Goal: Use online tool/utility: Utilize a website feature to perform a specific function

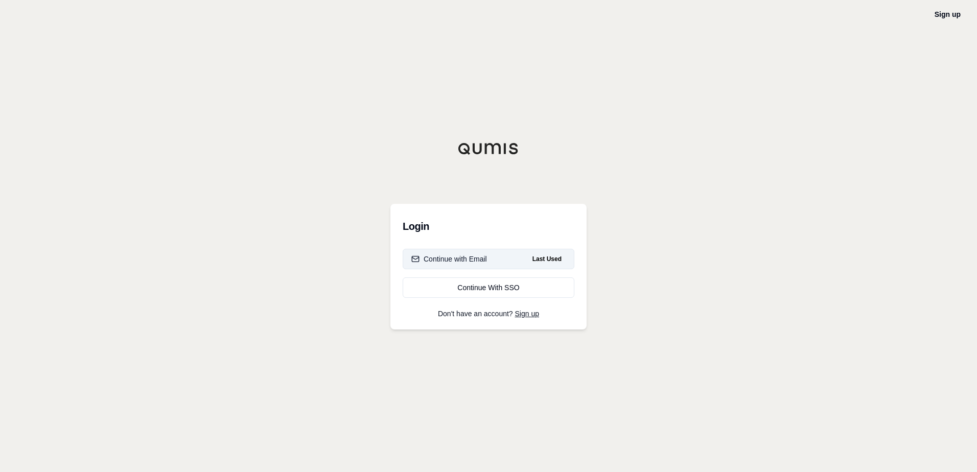
click at [497, 261] on button "Continue with Email Last Used" at bounding box center [489, 259] width 172 height 20
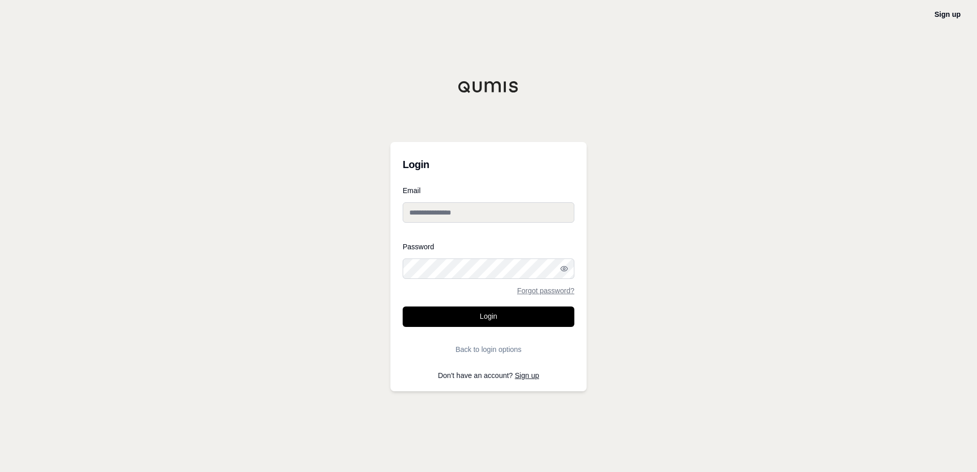
type input "**********"
click at [491, 316] on button "Login" at bounding box center [489, 316] width 172 height 20
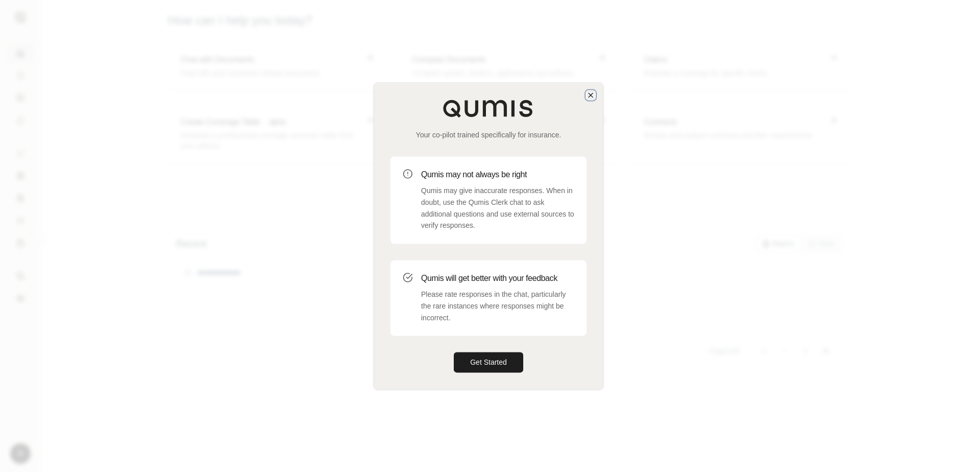
click at [594, 94] on icon "button" at bounding box center [590, 95] width 8 height 8
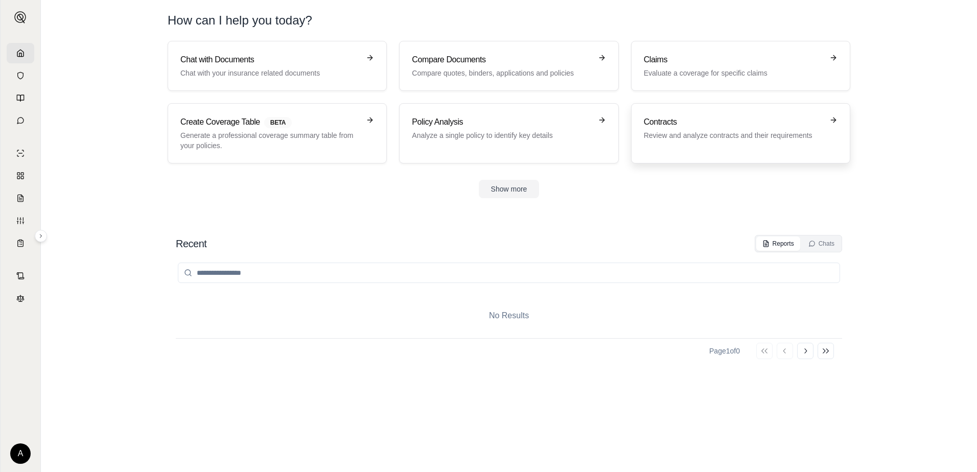
click at [717, 135] on p "Review and analyze contracts and their requirements" at bounding box center [733, 135] width 179 height 10
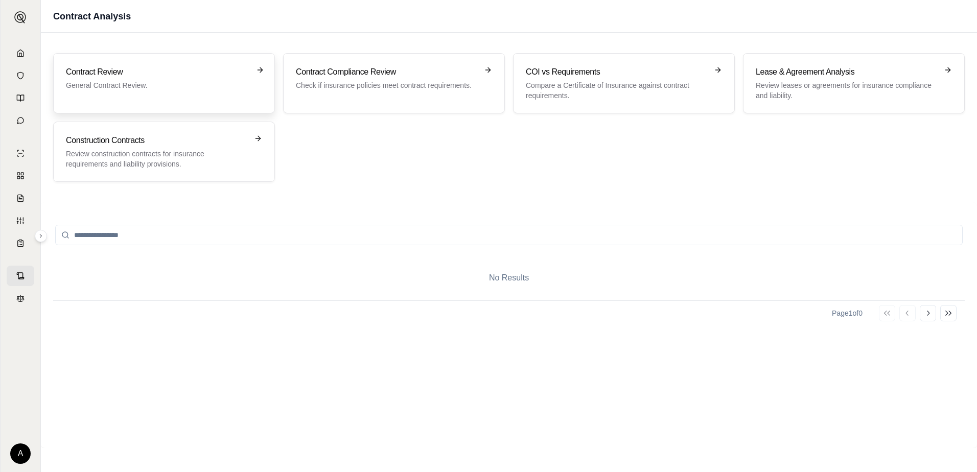
click at [161, 96] on div "Contract Review General Contract Review." at bounding box center [164, 83] width 196 height 35
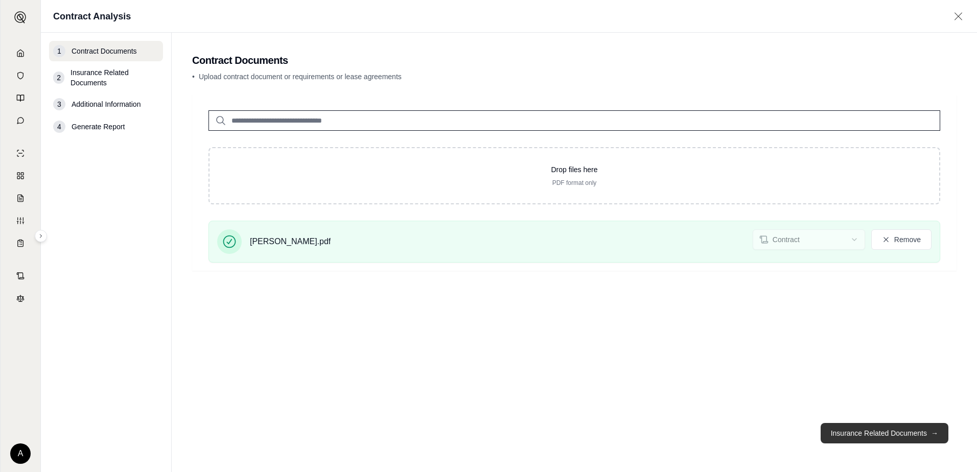
click at [936, 433] on span "→" at bounding box center [934, 433] width 7 height 10
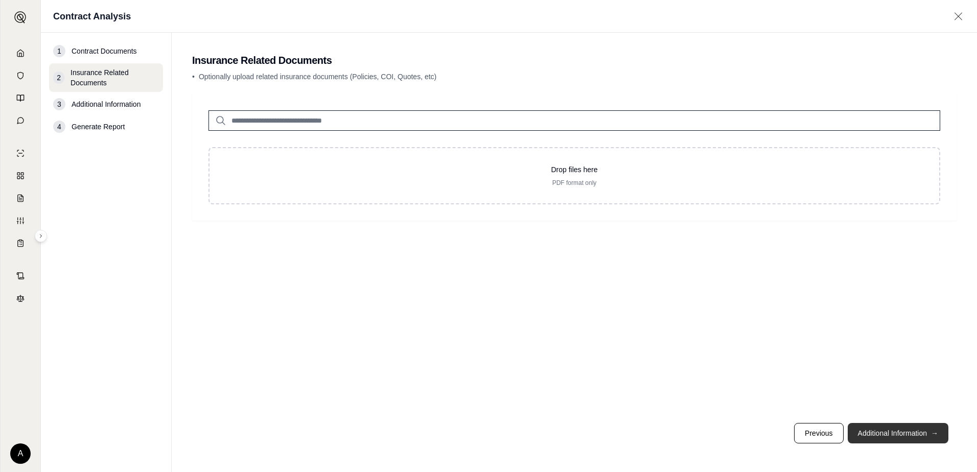
click at [902, 435] on button "Additional Information →" at bounding box center [897, 433] width 101 height 20
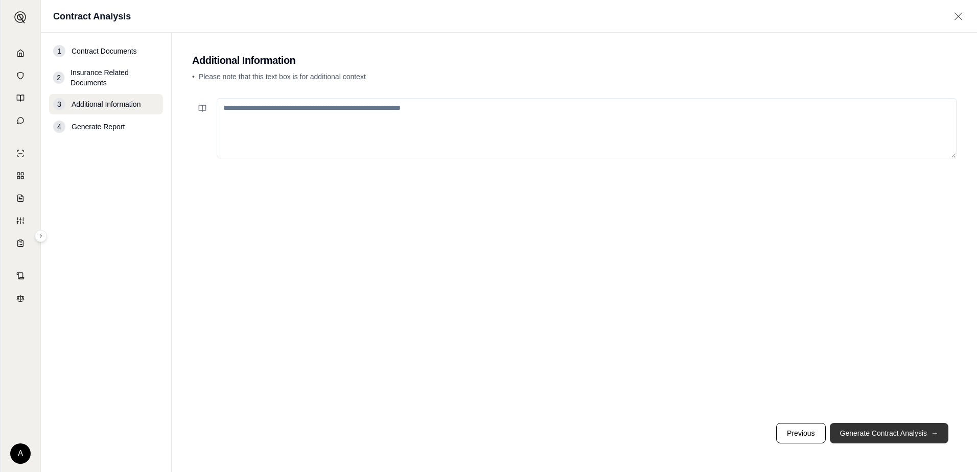
click at [902, 435] on button "Generate Contract Analysis →" at bounding box center [889, 433] width 119 height 20
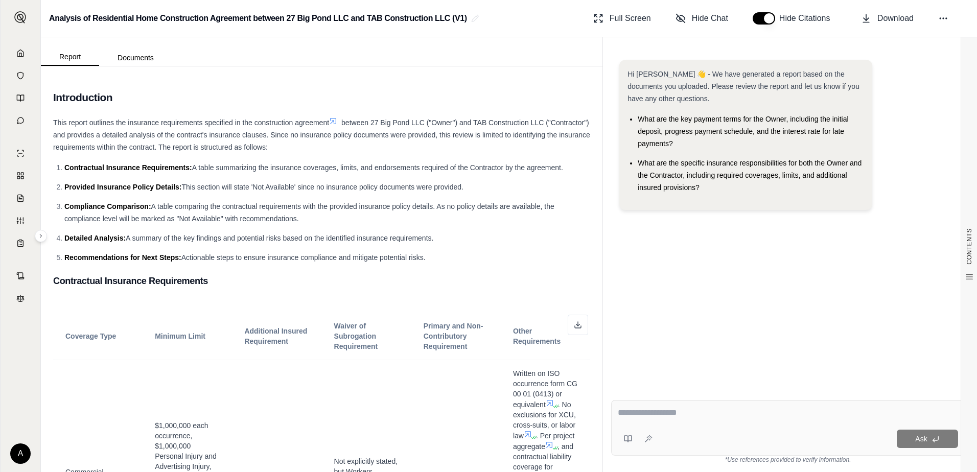
click at [657, 413] on textarea at bounding box center [788, 413] width 340 height 12
type textarea "**********"
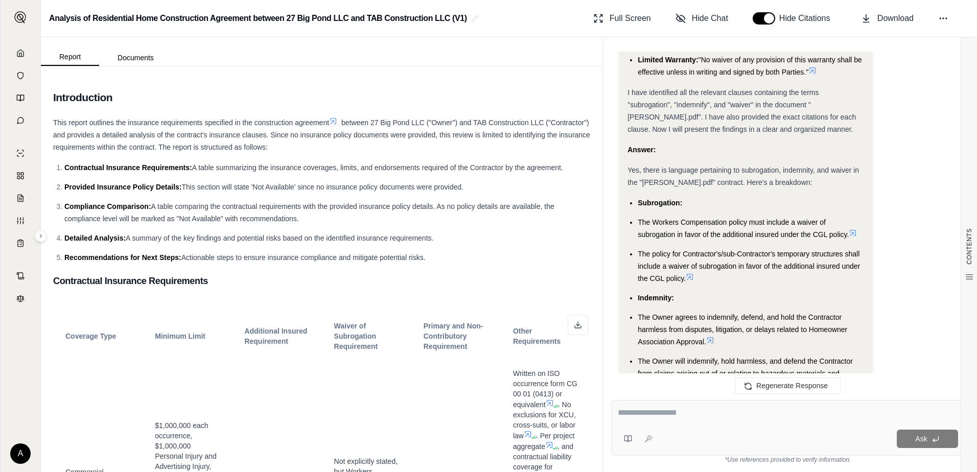
scroll to position [1327, 0]
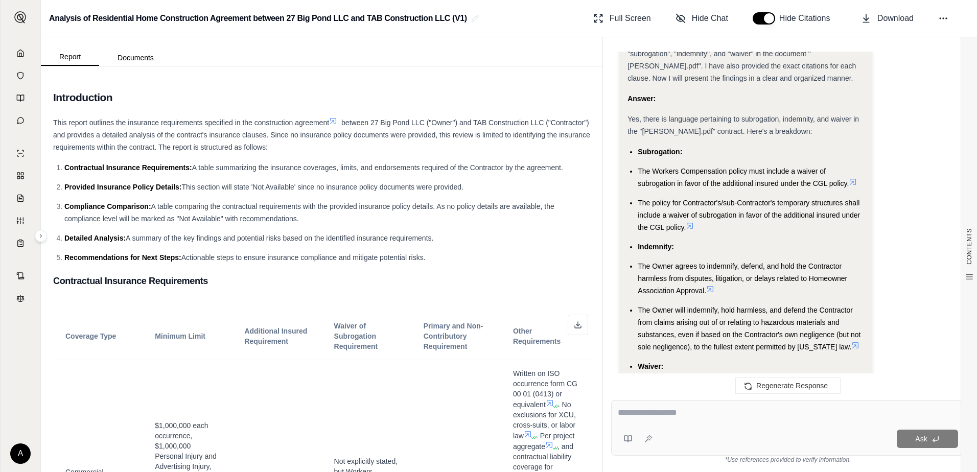
click at [711, 287] on icon at bounding box center [710, 289] width 8 height 8
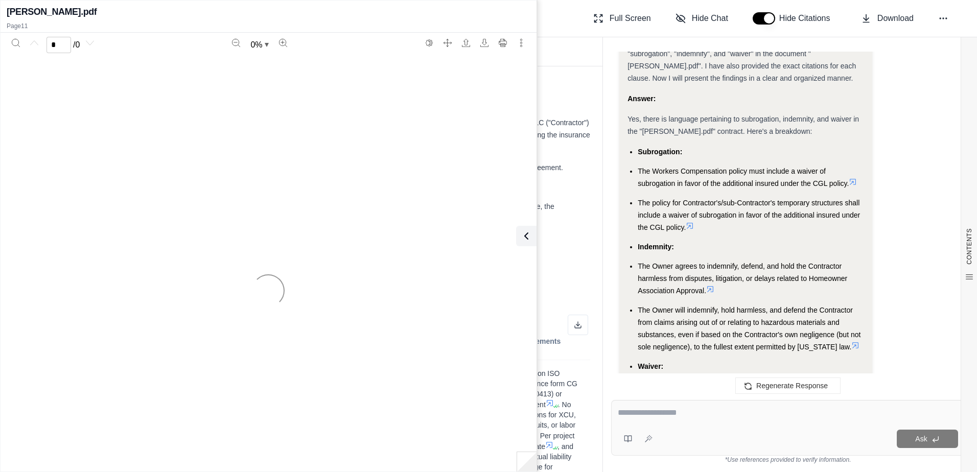
scroll to position [1634, 0]
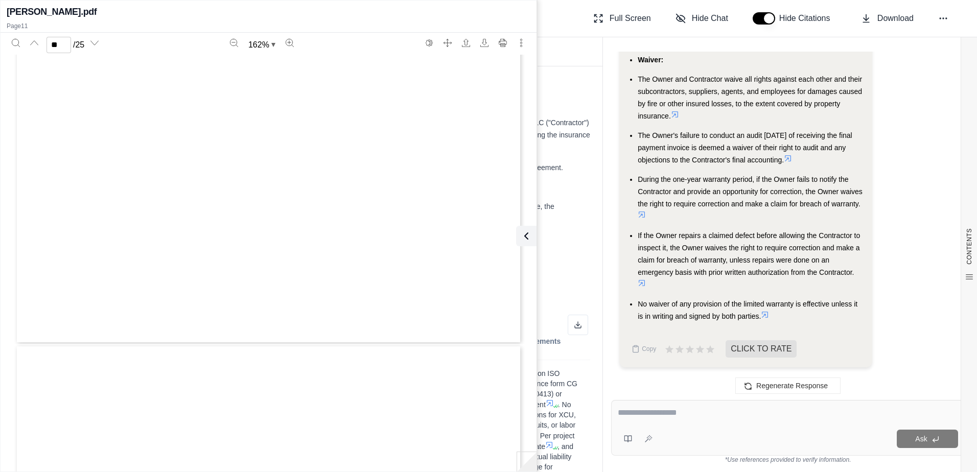
type input "**"
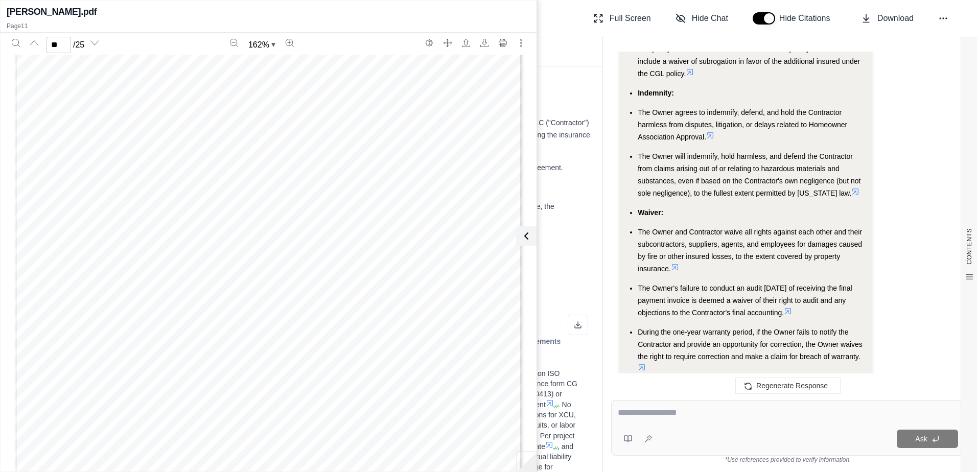
scroll to position [1480, 0]
click at [851, 194] on icon at bounding box center [855, 192] width 8 height 8
click at [851, 191] on icon at bounding box center [855, 192] width 8 height 8
